Goal: Check status

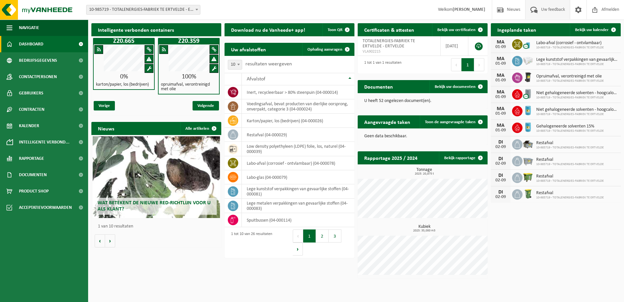
click at [550, 10] on span "Uw feedback" at bounding box center [553, 9] width 27 height 19
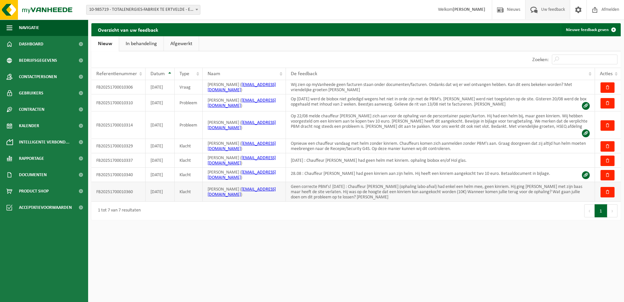
click at [132, 187] on td "FB20251700010360" at bounding box center [118, 192] width 54 height 20
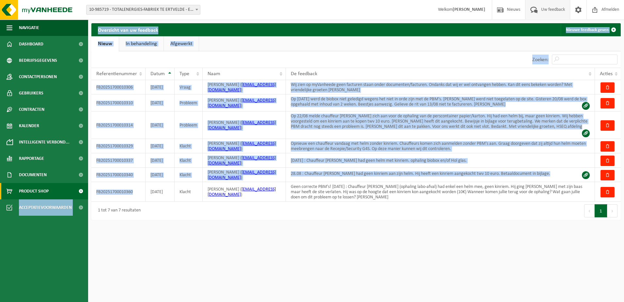
drag, startPoint x: 135, startPoint y: 186, endPoint x: 86, endPoint y: 186, distance: 48.3
click at [86, 186] on div "Navigatie Nieuws Uw feedback Afmelden Dashboard Bedrijfsgegevens Contactpersone…" at bounding box center [312, 113] width 624 height 226
click at [86, 186] on span at bounding box center [80, 191] width 15 height 16
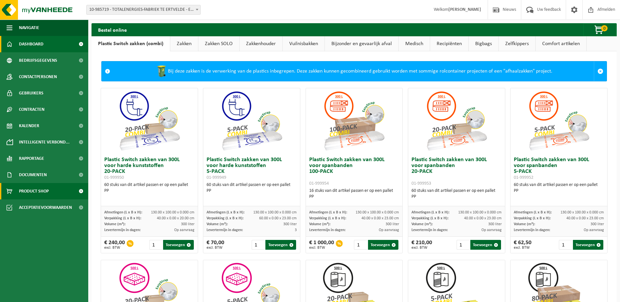
click at [43, 45] on span "Dashboard" at bounding box center [31, 44] width 24 height 16
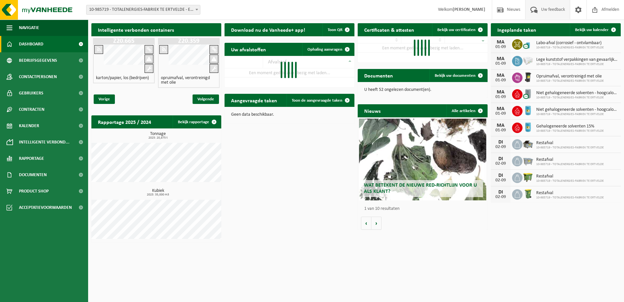
click at [555, 8] on span "Uw feedback" at bounding box center [553, 9] width 27 height 19
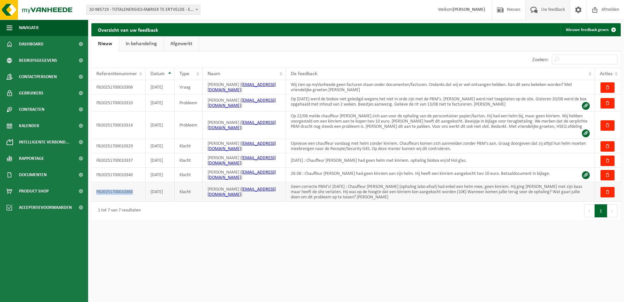
drag, startPoint x: 137, startPoint y: 186, endPoint x: 95, endPoint y: 187, distance: 41.8
click at [95, 187] on td "FB20251700010360" at bounding box center [118, 192] width 54 height 20
copy td "FB20251700010360"
